Goal: Find specific page/section

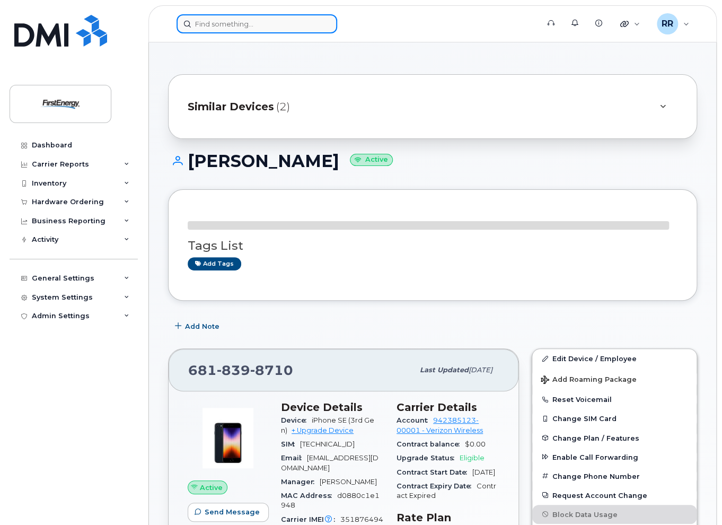
click at [252, 22] on input at bounding box center [256, 23] width 161 height 19
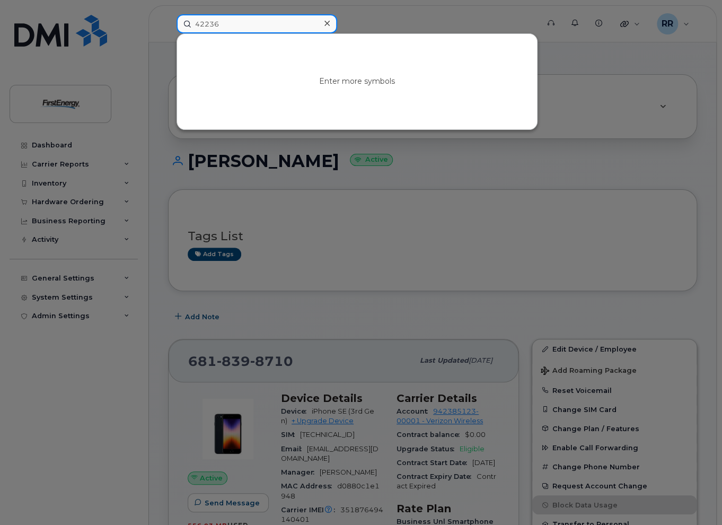
type input "42236"
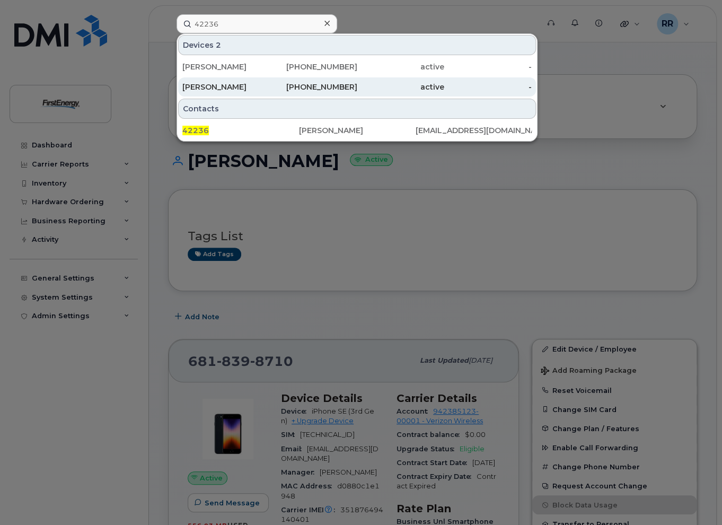
click at [237, 82] on div "[PERSON_NAME]" at bounding box center [225, 87] width 87 height 11
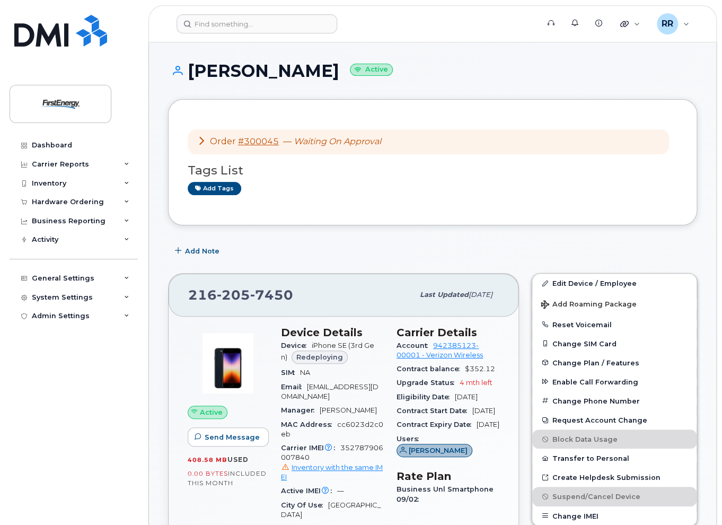
click at [203, 141] on icon at bounding box center [201, 140] width 8 height 8
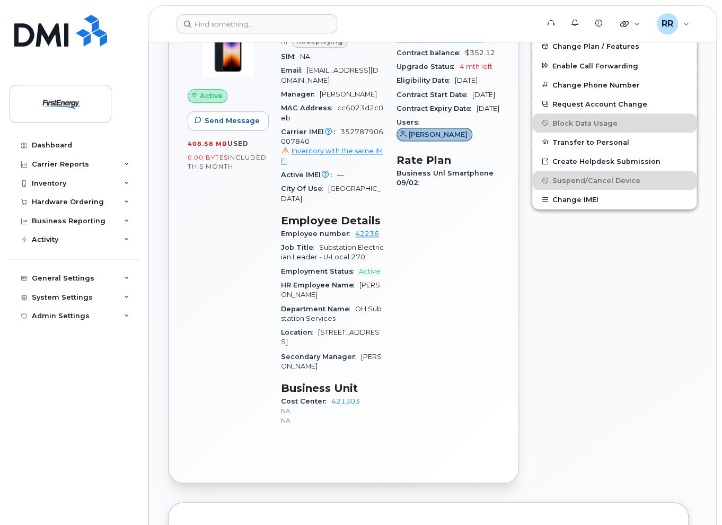
scroll to position [530, 0]
